Goal: Task Accomplishment & Management: Use online tool/utility

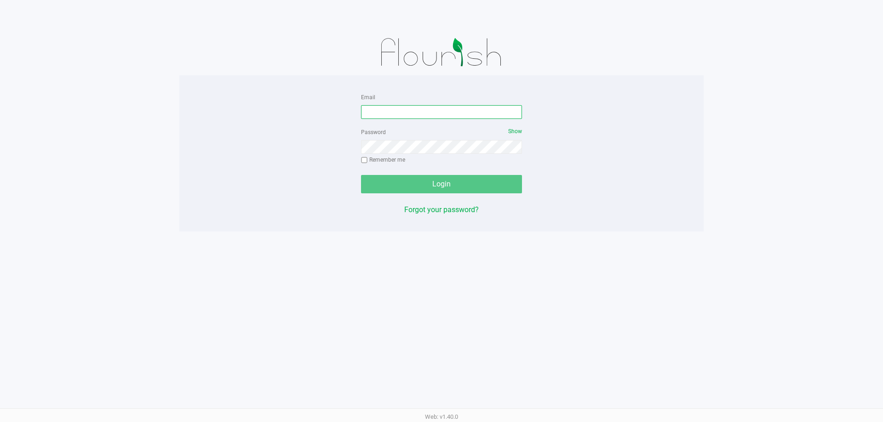
click at [424, 113] on input "Email" at bounding box center [441, 112] width 161 height 14
type input "[EMAIL_ADDRESS][DOMAIN_NAME]"
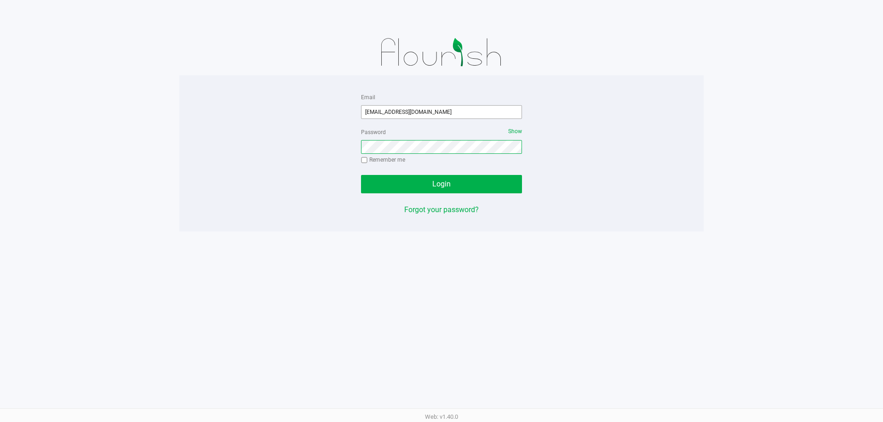
click at [361, 175] on button "Login" at bounding box center [441, 184] width 161 height 18
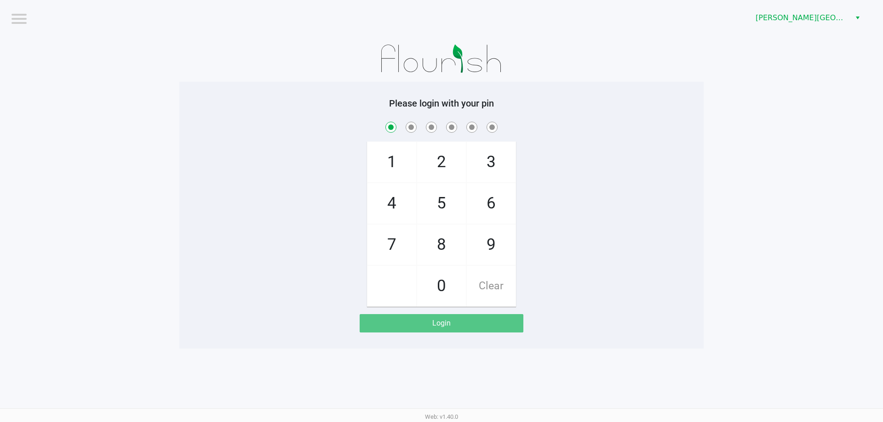
checkbox input "true"
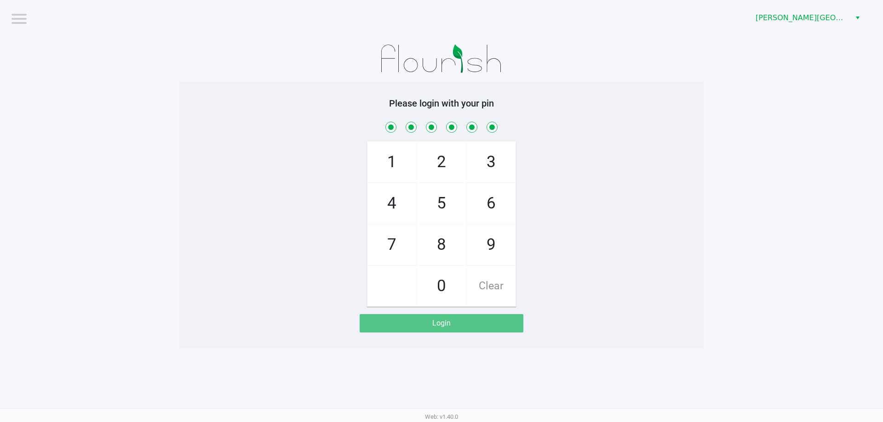
checkbox input "true"
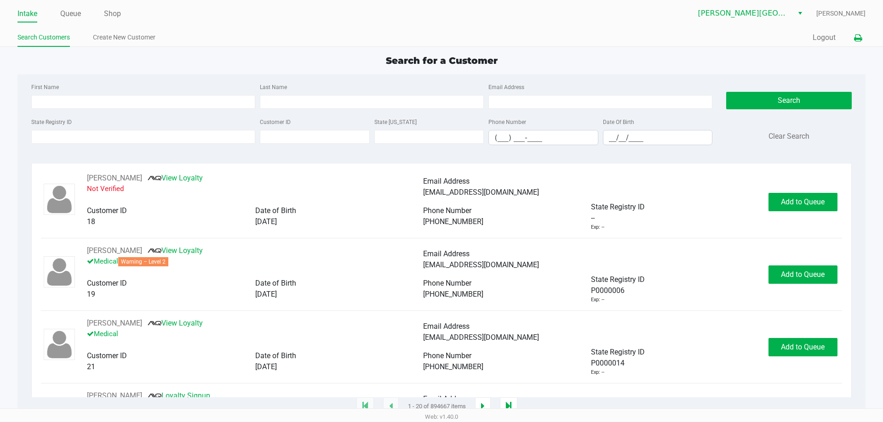
click at [854, 40] on icon at bounding box center [858, 38] width 8 height 6
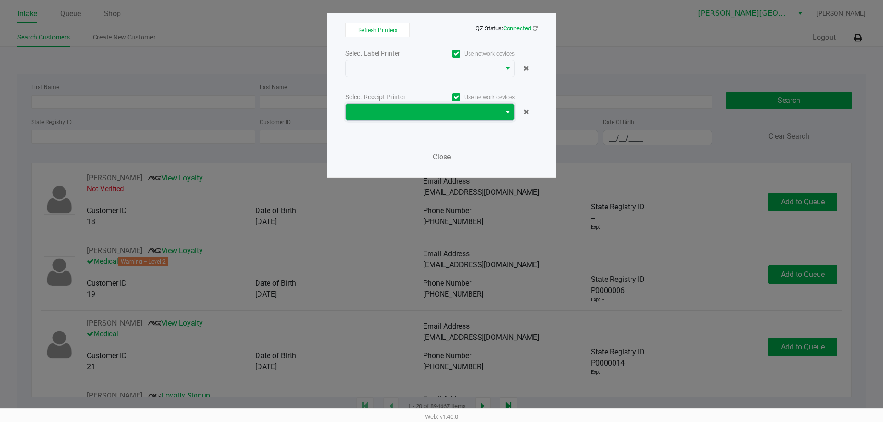
click at [496, 105] on span at bounding box center [423, 112] width 155 height 17
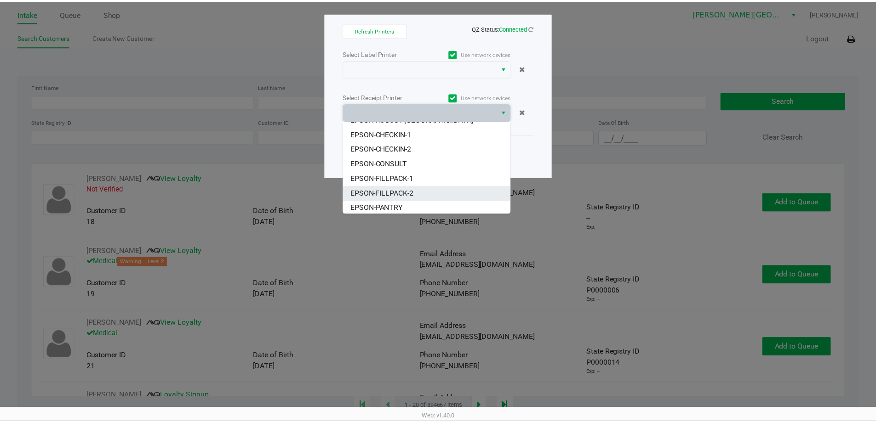
scroll to position [85, 0]
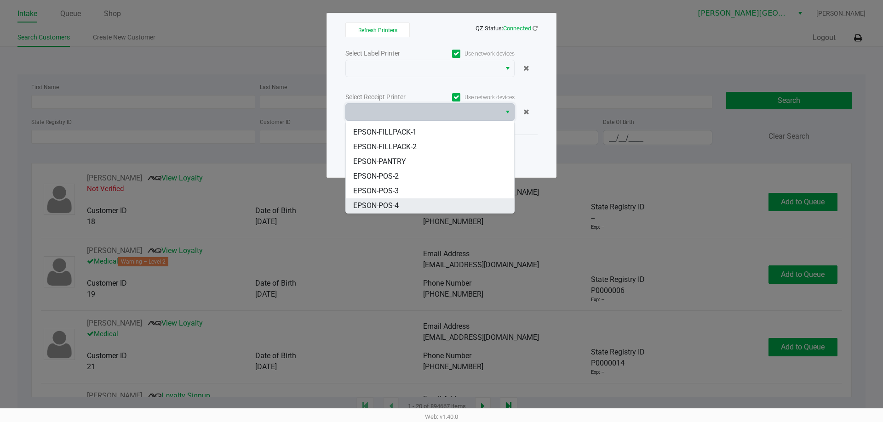
click at [413, 203] on li "EPSON-POS-4" at bounding box center [430, 206] width 168 height 15
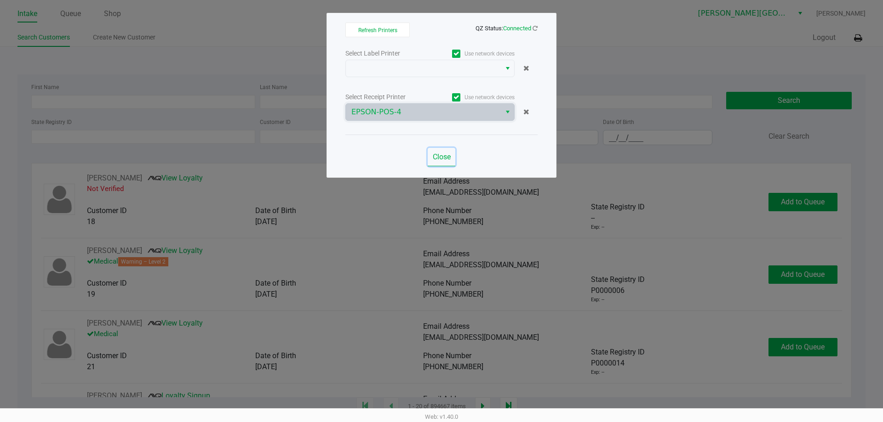
click at [444, 160] on span "Close" at bounding box center [442, 157] width 18 height 9
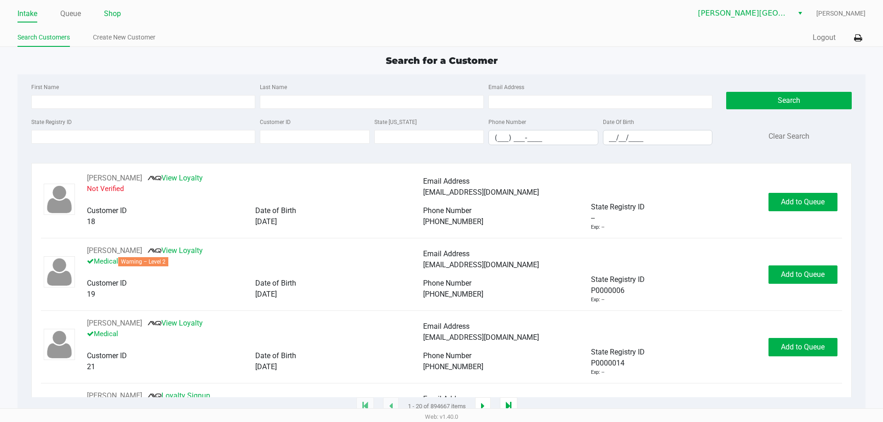
click at [119, 17] on link "Shop" at bounding box center [112, 13] width 17 height 13
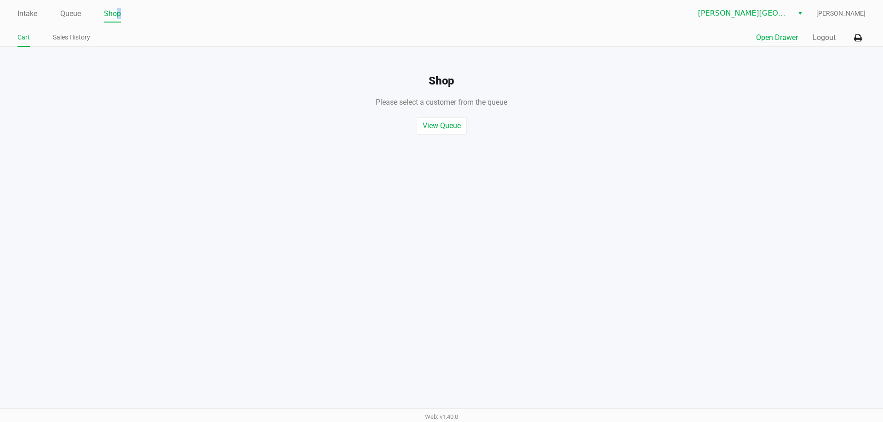
click at [787, 37] on button "Open Drawer" at bounding box center [777, 37] width 42 height 11
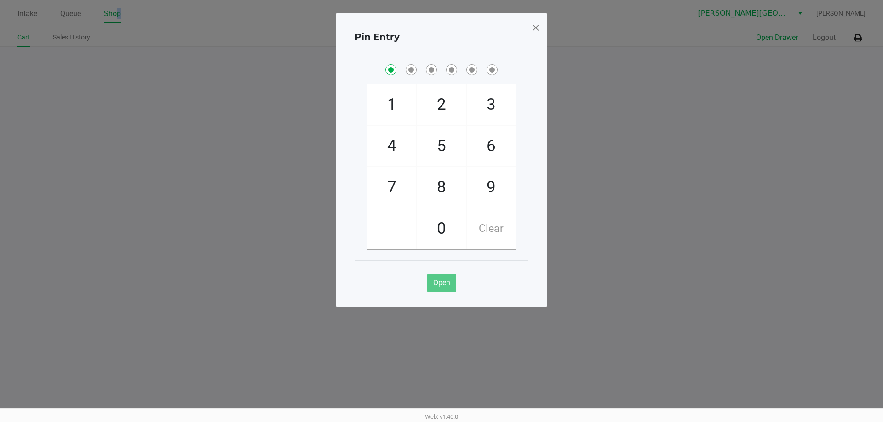
checkbox input "true"
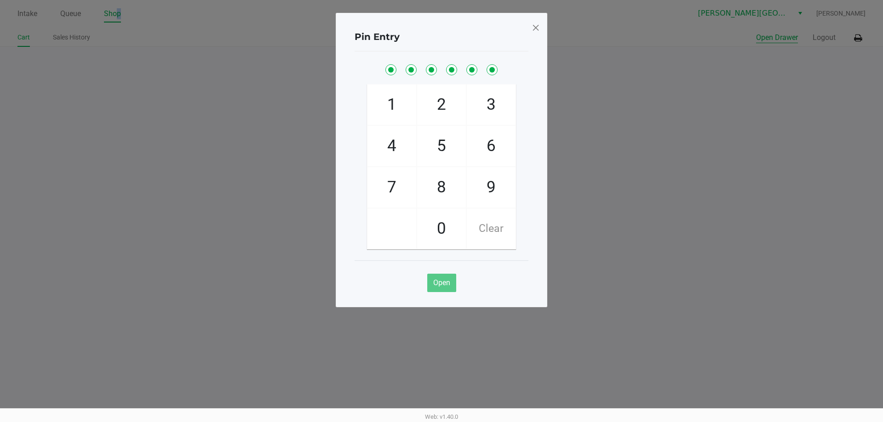
checkbox input "true"
click at [756, 32] on button "Open Drawer" at bounding box center [777, 37] width 42 height 11
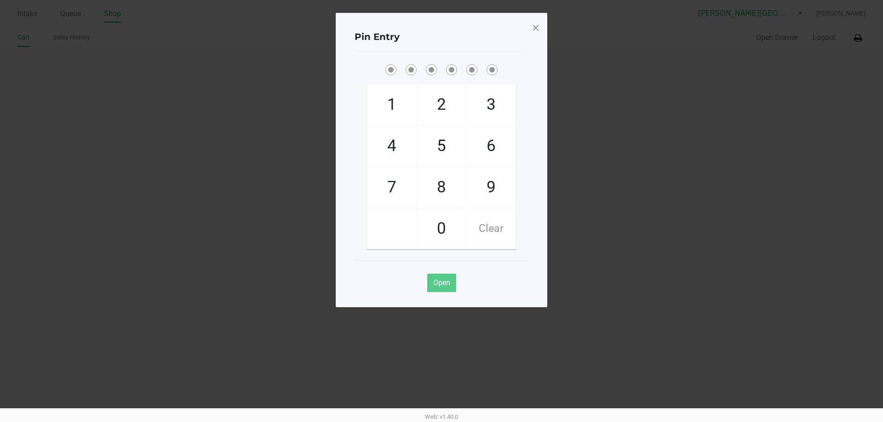
click at [535, 30] on span at bounding box center [535, 27] width 8 height 15
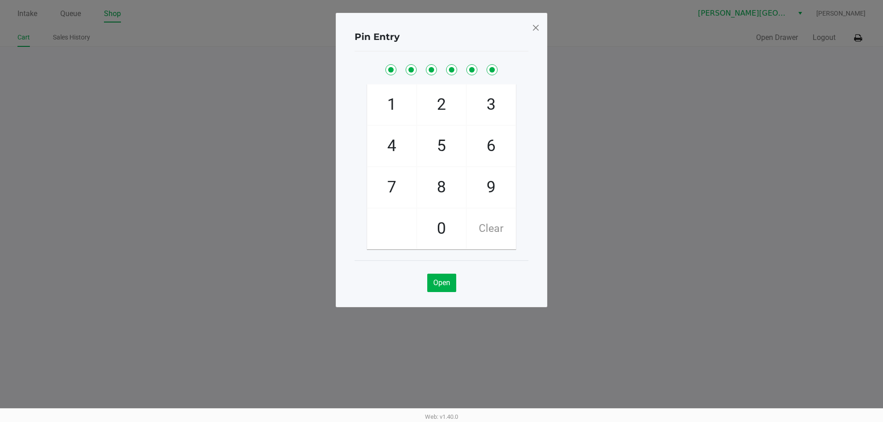
click at [538, 24] on span at bounding box center [535, 27] width 8 height 15
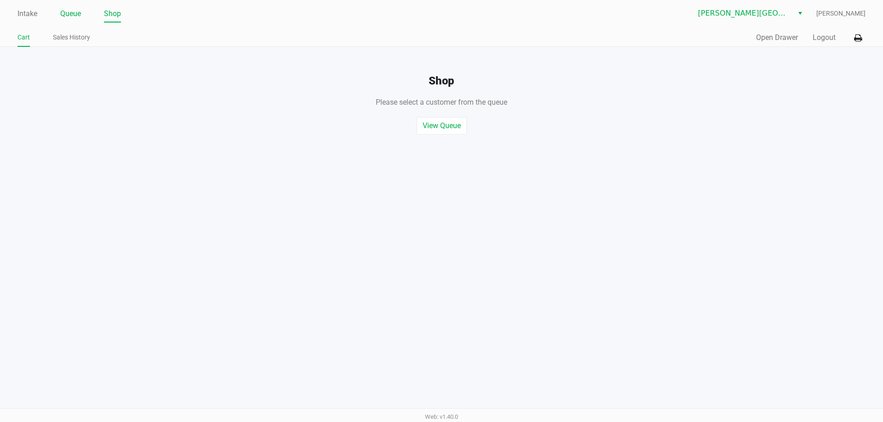
click at [65, 17] on link "Queue" at bounding box center [70, 13] width 21 height 13
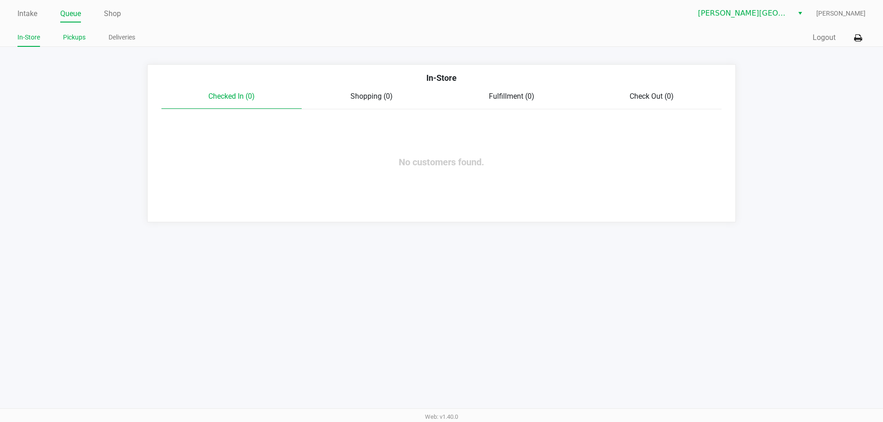
click at [73, 38] on link "Pickups" at bounding box center [74, 37] width 23 height 11
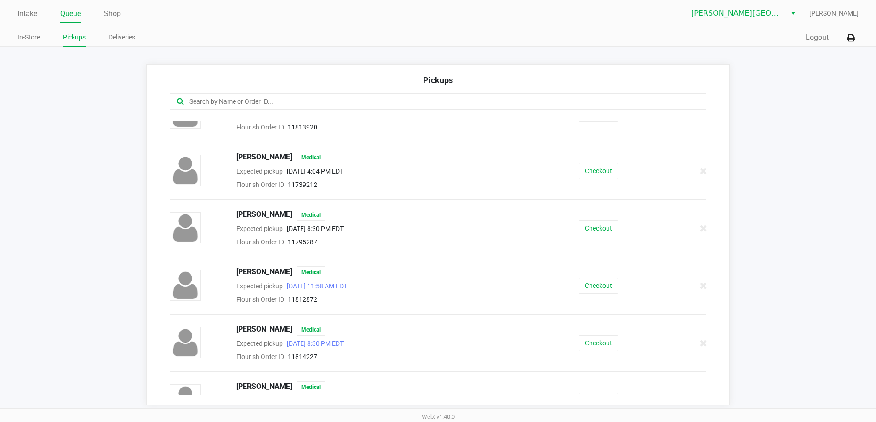
scroll to position [552, 0]
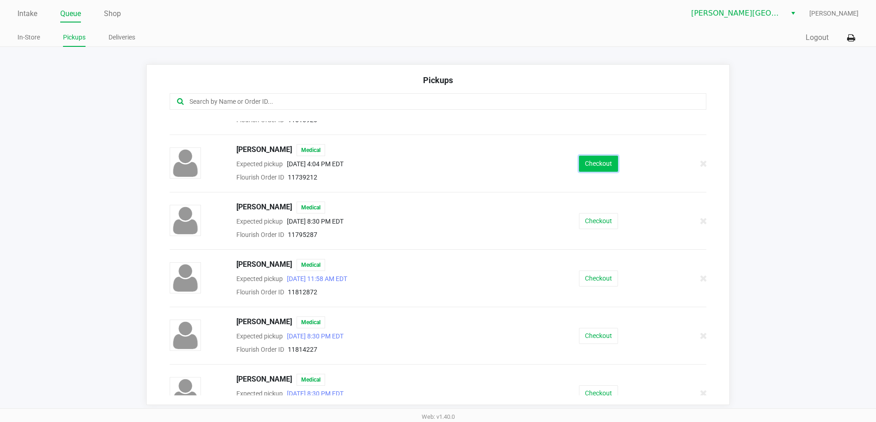
click at [594, 168] on button "Checkout" at bounding box center [598, 164] width 39 height 16
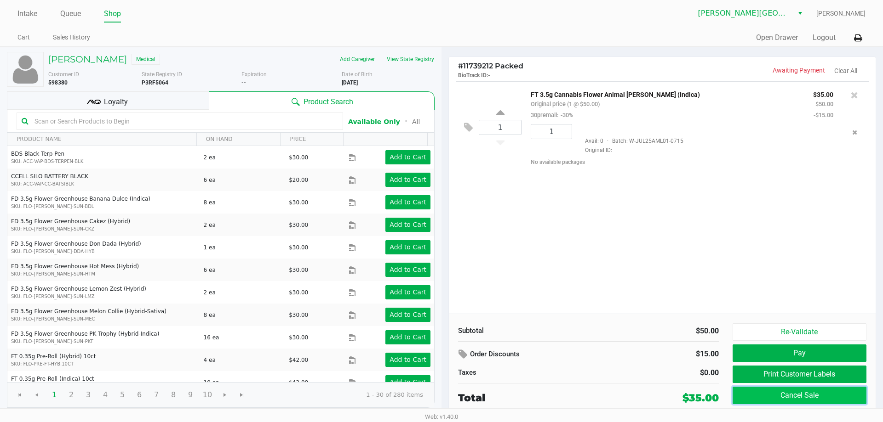
click at [794, 403] on button "Cancel Sale" at bounding box center [799, 395] width 134 height 17
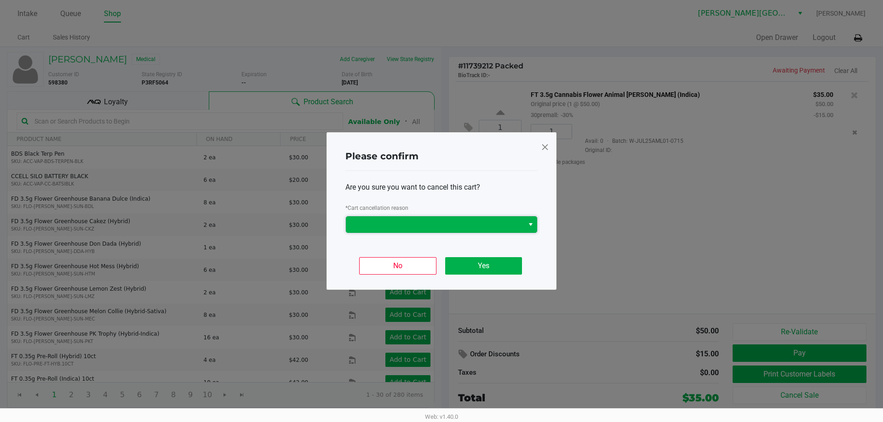
click at [439, 232] on span at bounding box center [435, 224] width 178 height 17
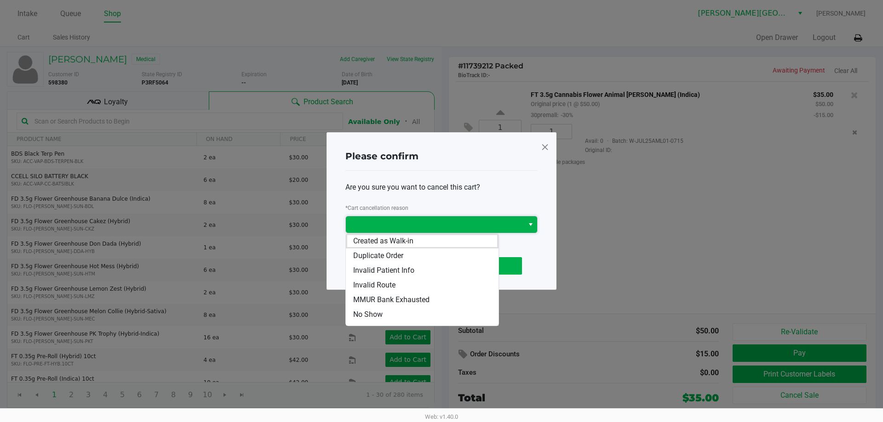
click at [438, 233] on span at bounding box center [435, 224] width 178 height 17
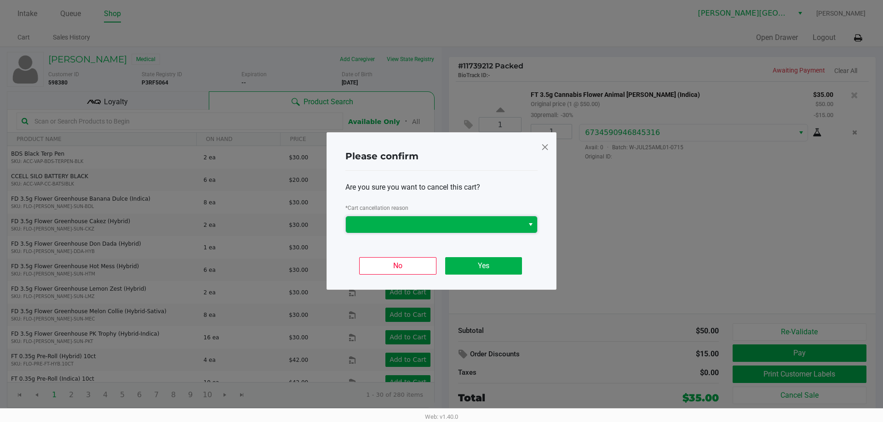
click at [436, 231] on span at bounding box center [435, 224] width 178 height 17
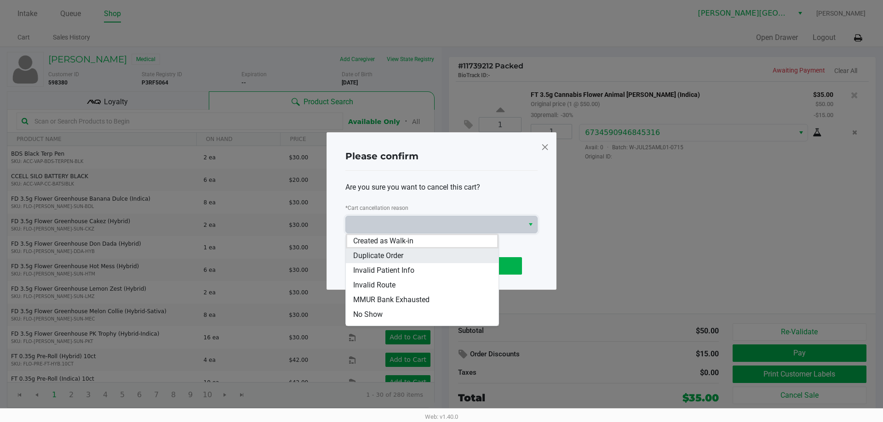
click at [390, 255] on span "Duplicate Order" at bounding box center [378, 256] width 50 height 11
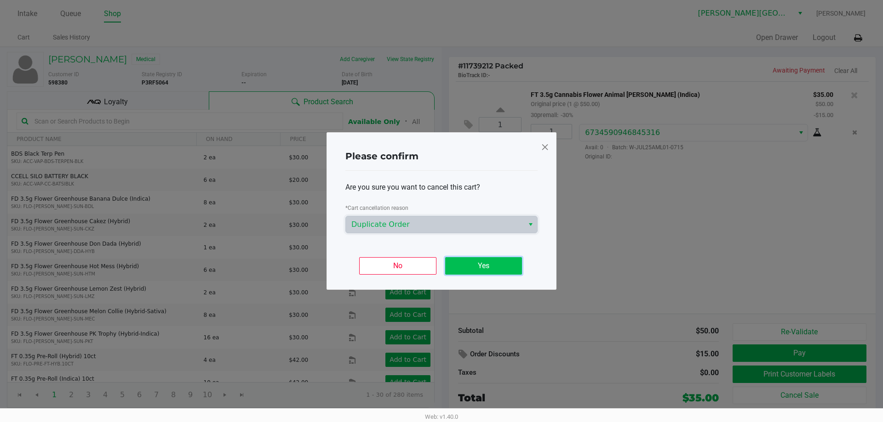
click at [474, 273] on button "Yes" at bounding box center [483, 265] width 77 height 17
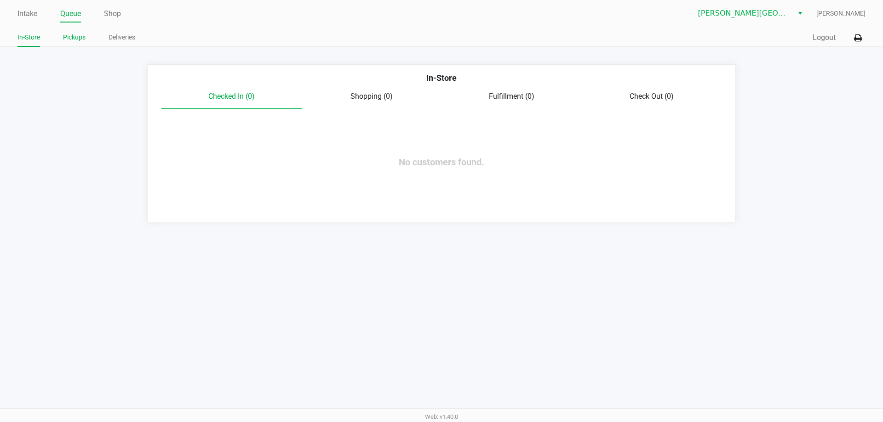
click at [76, 41] on link "Pickups" at bounding box center [74, 37] width 23 height 11
